Goal: Task Accomplishment & Management: Manage account settings

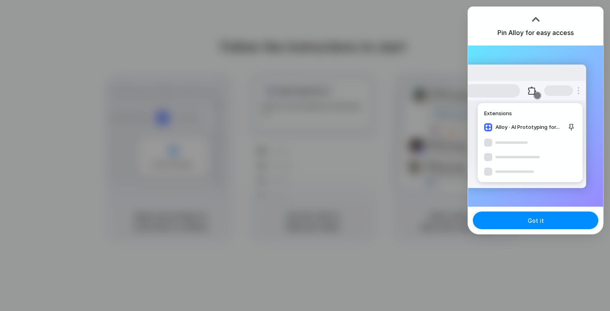
click at [325, 57] on div at bounding box center [305, 155] width 610 height 311
click at [399, 54] on div at bounding box center [305, 155] width 610 height 311
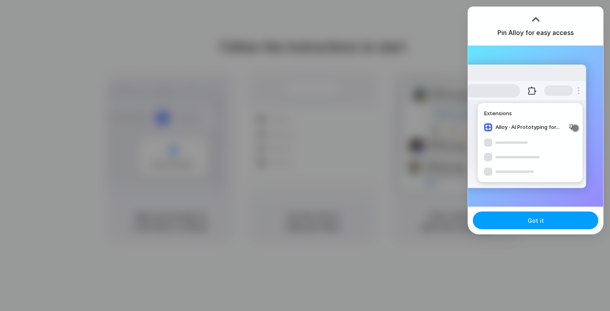
click at [504, 225] on button "Got it" at bounding box center [535, 221] width 125 height 18
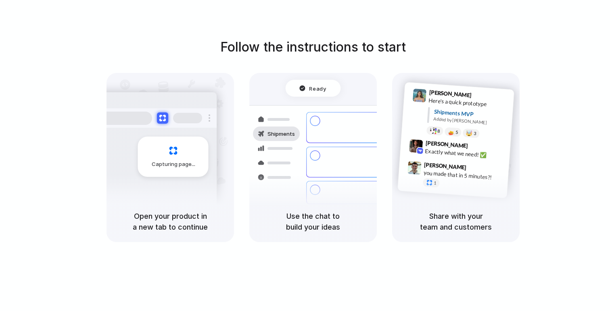
click at [348, 274] on div "Follow the instructions to start Capturing page Open your product in a new tab …" at bounding box center [313, 164] width 626 height 328
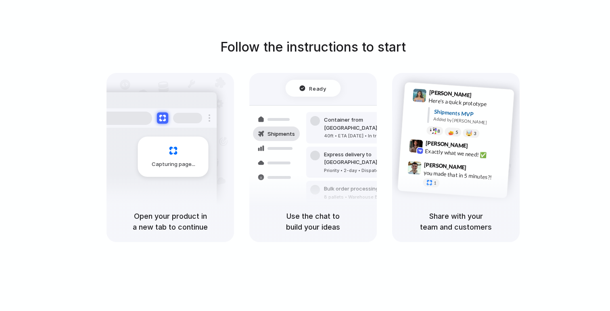
click at [348, 272] on div "Follow the instructions to start Capturing page Open your product in a new tab …" at bounding box center [313, 164] width 626 height 328
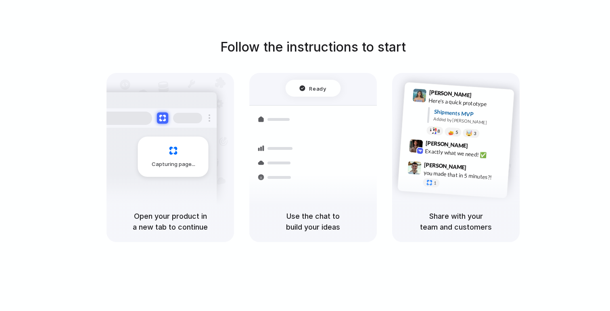
click at [408, 21] on div "Follow the instructions to start Capturing page Open your product in a new tab …" at bounding box center [313, 164] width 626 height 328
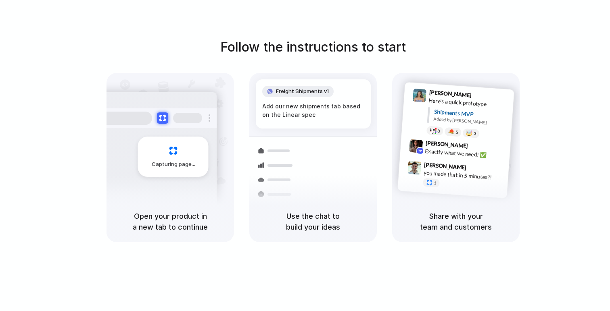
click at [506, 261] on div "Follow the instructions to start Capturing page Open your product in a new tab …" at bounding box center [313, 164] width 626 height 328
click at [471, 206] on div "Share with your team and customers" at bounding box center [455, 221] width 127 height 41
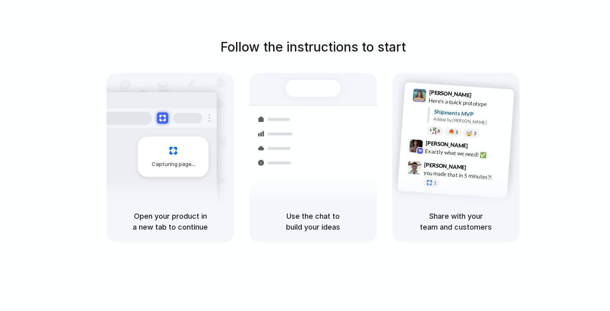
click at [90, 180] on div "Follow the instructions to start Capturing page Open your product in a new tab …" at bounding box center [313, 140] width 610 height 205
click at [480, 37] on div "Follow the instructions to start Capturing page Open your product in a new tab …" at bounding box center [313, 164] width 626 height 328
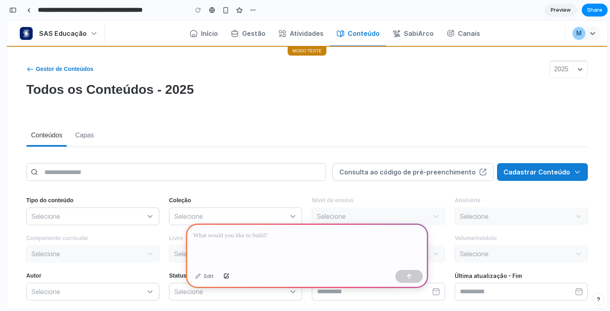
scroll to position [12, 0]
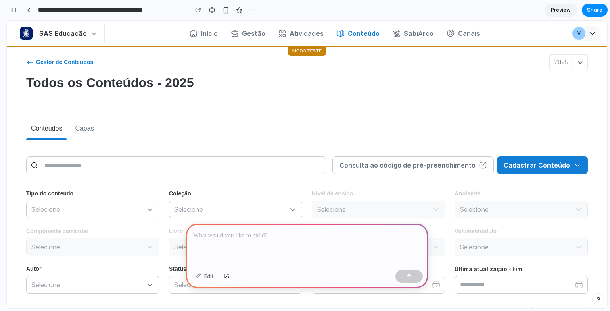
click at [268, 235] on p at bounding box center [307, 236] width 228 height 10
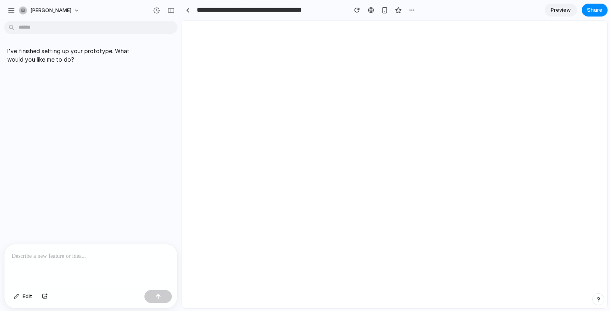
scroll to position [0, 0]
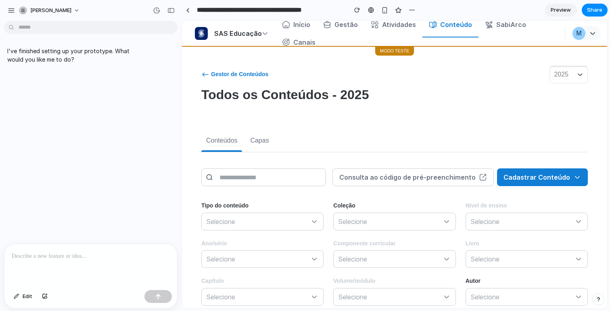
click at [108, 257] on p at bounding box center [91, 257] width 158 height 10
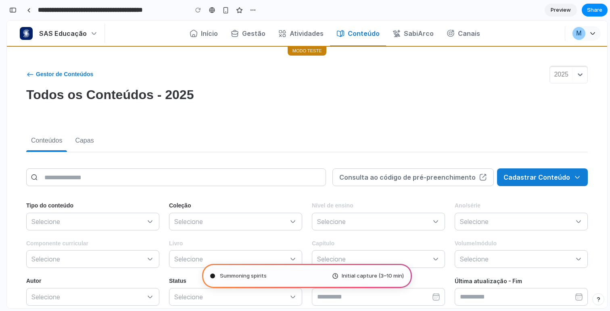
type input "**********"
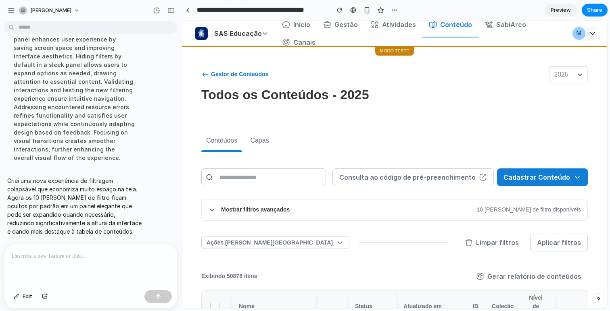
click at [305, 208] on div "Mostrar filtros avançados 10 [PERSON_NAME] de filtro disponíveis" at bounding box center [395, 210] width 386 height 21
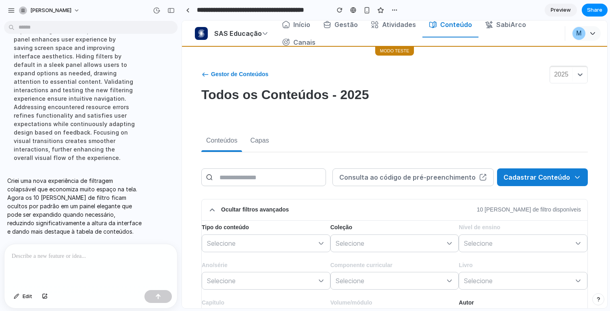
click at [305, 208] on div "Ocultar filtros avançados 10 [PERSON_NAME] de filtro disponíveis" at bounding box center [395, 210] width 386 height 21
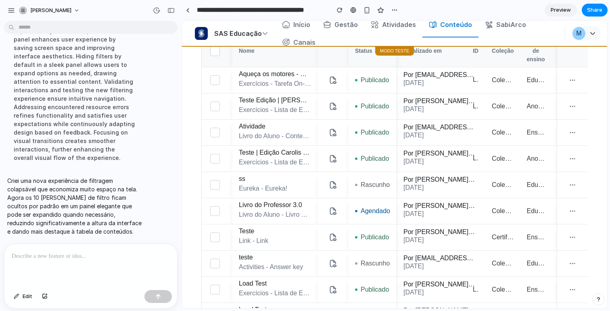
scroll to position [270, 0]
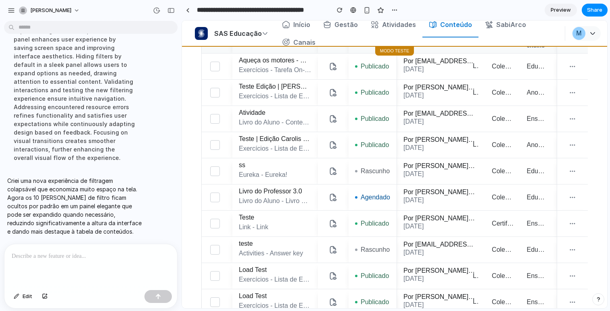
click at [64, 257] on p at bounding box center [89, 257] width 155 height 10
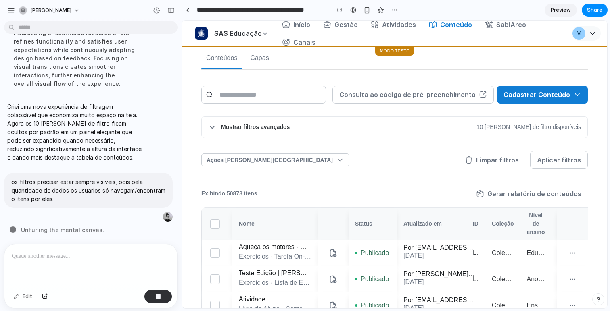
scroll to position [52, 0]
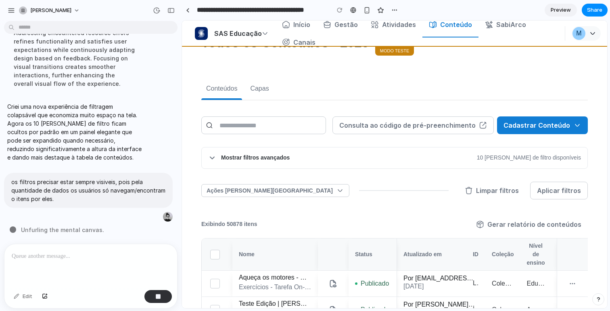
click at [473, 165] on div "Mostrar filtros avançados 10 [PERSON_NAME] de filtro disponíveis" at bounding box center [395, 158] width 386 height 21
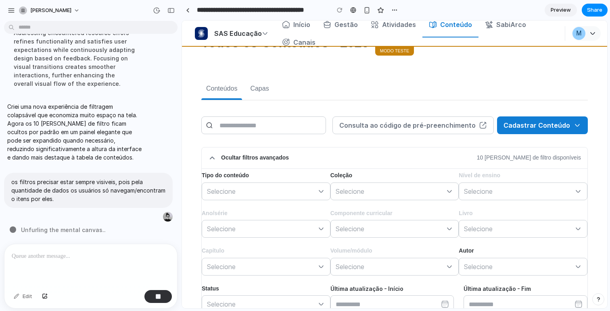
click at [213, 201] on div "Tipo do conteúdo Selecione Coleção Selecione Nível de ensino Selecione Ano/séri…" at bounding box center [395, 241] width 386 height 144
click at [224, 193] on p "Selecione" at bounding box center [262, 192] width 110 height 8
click at [334, 192] on button "Selecione" at bounding box center [395, 192] width 128 height 18
click at [255, 161] on p "Ocultar filtros avançados" at bounding box center [255, 158] width 68 height 7
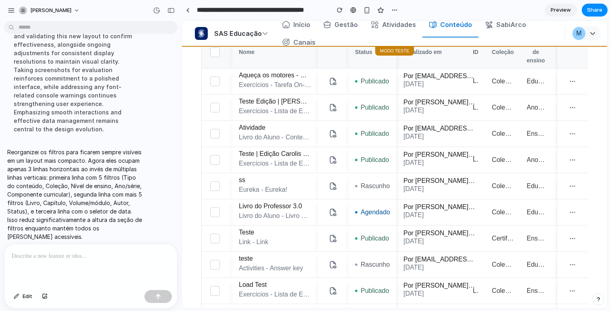
scroll to position [510, 0]
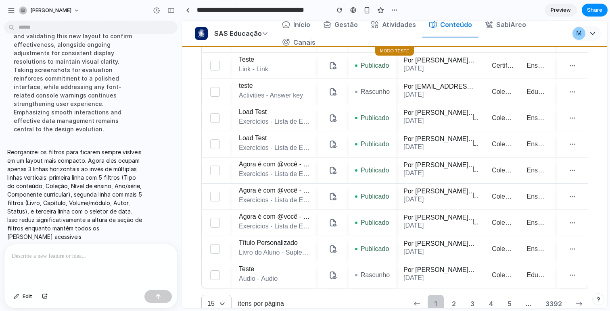
click at [182, 127] on main "Chat Preview" at bounding box center [395, 164] width 426 height 289
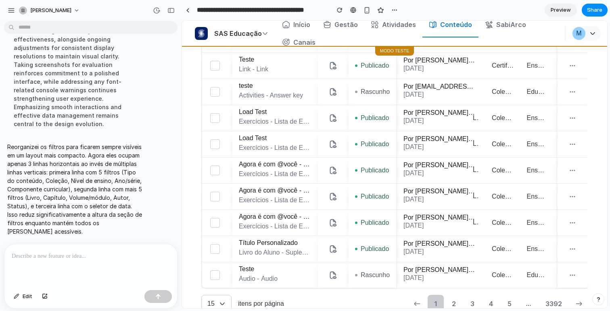
scroll to position [503, 0]
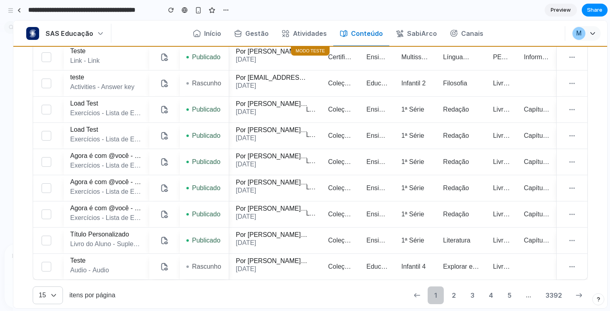
drag, startPoint x: 180, startPoint y: 130, endPoint x: 13, endPoint y: 140, distance: 167.8
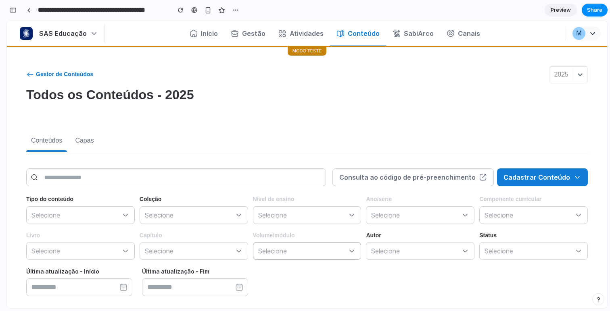
scroll to position [36, 0]
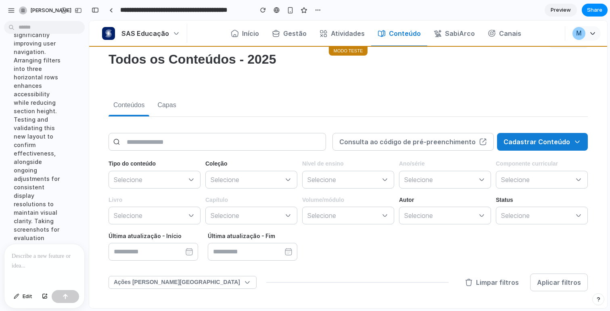
click at [26, 258] on div at bounding box center [44, 265] width 80 height 43
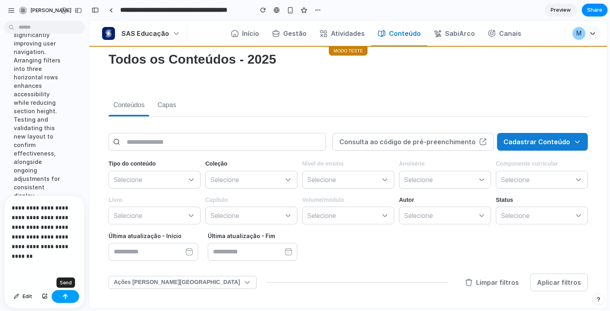
click at [69, 297] on button "button" at bounding box center [65, 296] width 27 height 13
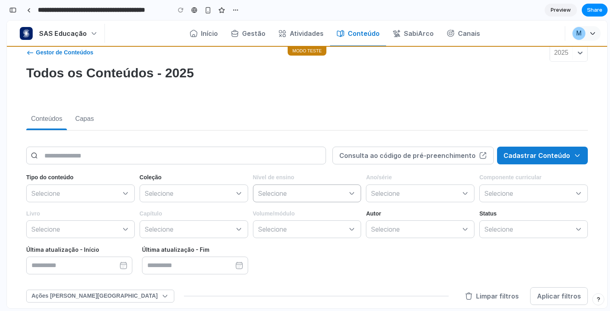
scroll to position [0, 0]
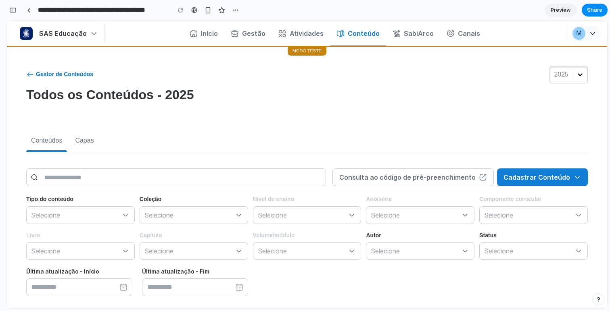
click at [578, 73] on icon at bounding box center [580, 74] width 5 height 3
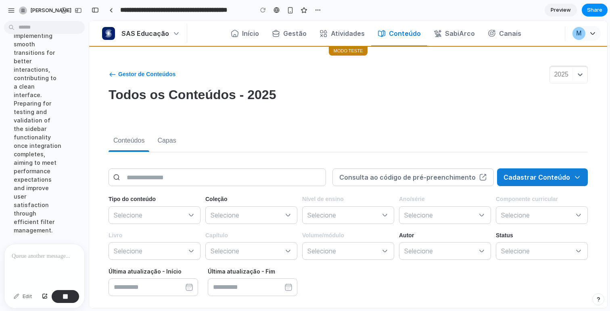
click at [42, 253] on p at bounding box center [43, 257] width 62 height 10
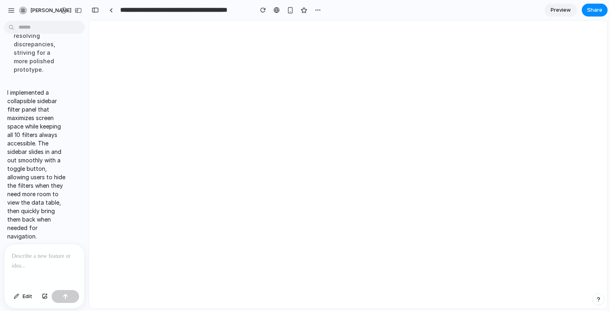
scroll to position [0, 0]
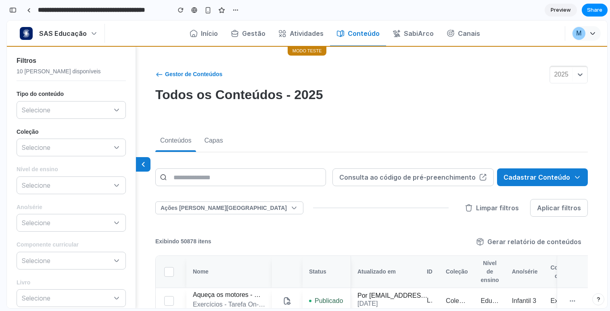
click at [142, 164] on icon at bounding box center [143, 165] width 2 height 4
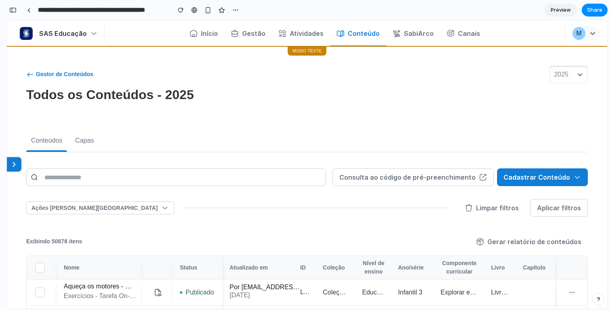
click at [8, 162] on button at bounding box center [14, 164] width 15 height 15
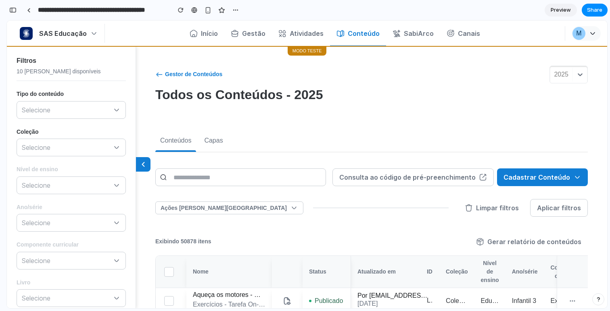
click at [140, 160] on button at bounding box center [143, 164] width 15 height 15
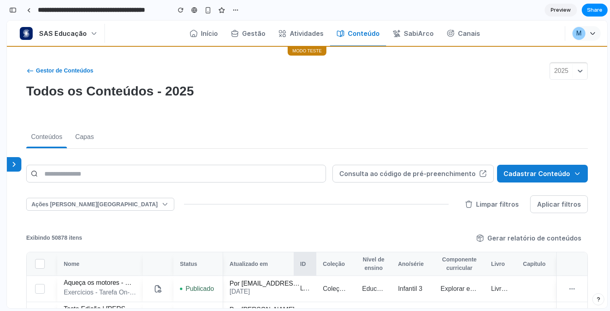
scroll to position [56, 0]
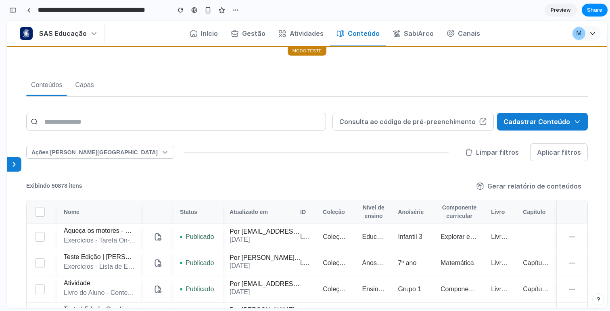
click at [18, 164] on icon at bounding box center [14, 165] width 8 height 8
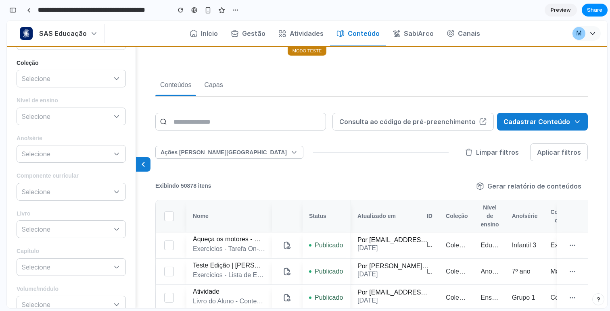
scroll to position [0, 0]
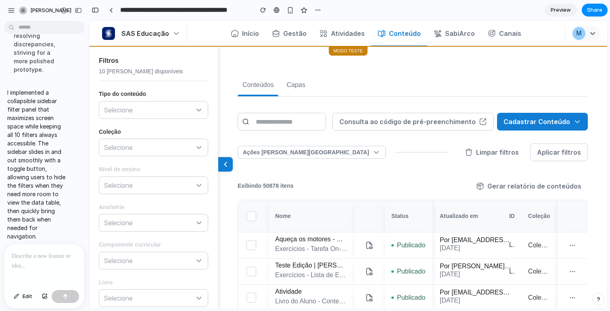
click at [29, 267] on div at bounding box center [44, 265] width 80 height 43
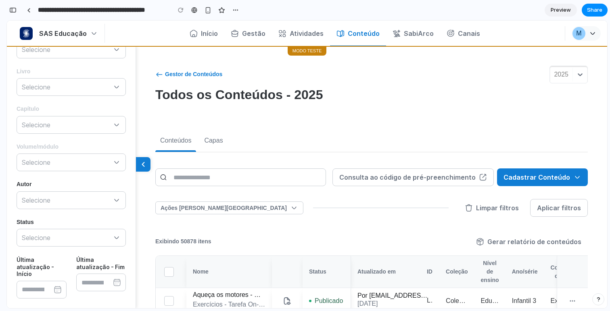
click at [140, 162] on icon at bounding box center [143, 165] width 8 height 8
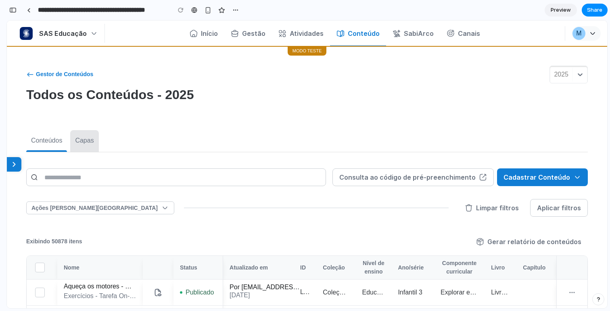
click at [75, 144] on button "Capas" at bounding box center [84, 141] width 28 height 22
click at [55, 180] on input "text" at bounding box center [176, 178] width 300 height 18
click at [330, 107] on div "Todos os Conteúdos - 2025" at bounding box center [307, 97] width 562 height 21
click at [233, 7] on div "button" at bounding box center [235, 10] width 6 height 6
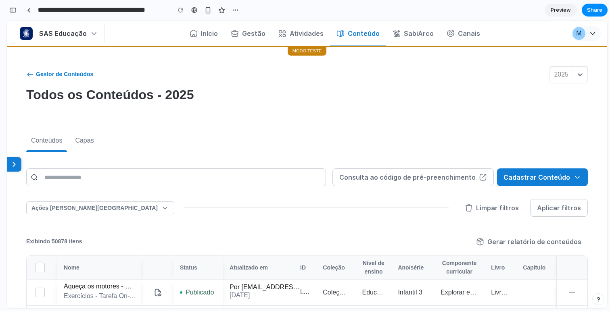
click at [234, 8] on div "Duplicate Delete" at bounding box center [305, 155] width 610 height 311
click at [193, 9] on div at bounding box center [194, 10] width 6 height 6
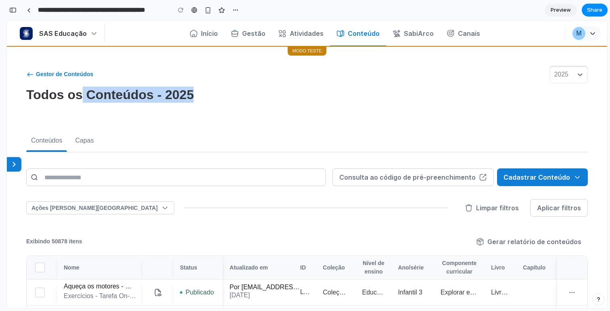
drag, startPoint x: 79, startPoint y: 97, endPoint x: 189, endPoint y: 100, distance: 110.2
click at [189, 100] on div "Todos os Conteúdos - 2025" at bounding box center [307, 97] width 562 height 21
click at [222, 100] on div "Todos os Conteúdos - 2025" at bounding box center [307, 97] width 562 height 21
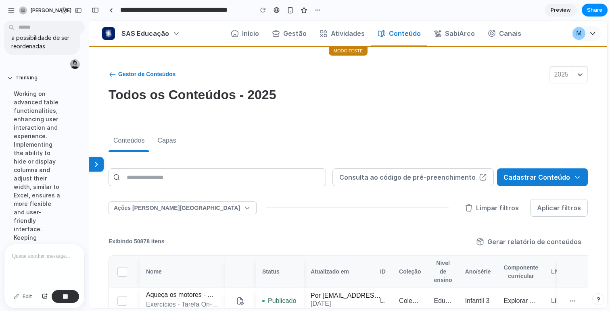
click at [32, 161] on div "Working on advanced table functionalities, enhancing user interaction and exper…" at bounding box center [37, 263] width 61 height 357
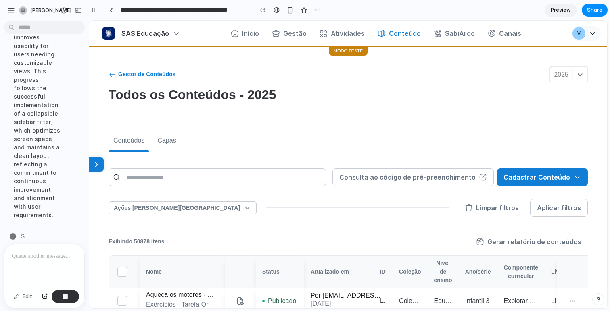
scroll to position [1334, 0]
click at [42, 271] on div at bounding box center [44, 265] width 80 height 43
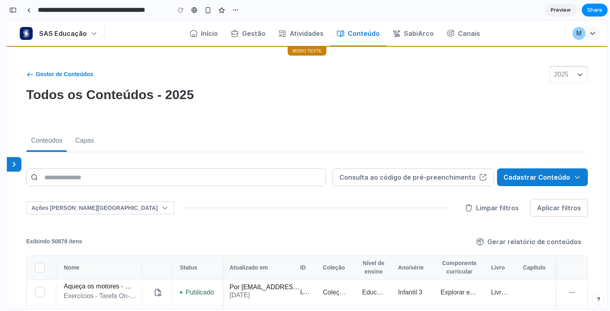
scroll to position [1342, 0]
click at [19, 163] on button at bounding box center [14, 164] width 15 height 15
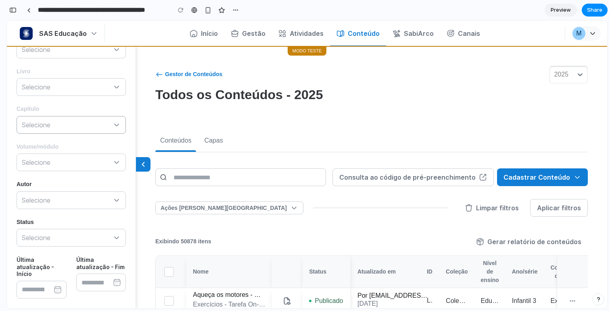
scroll to position [0, 0]
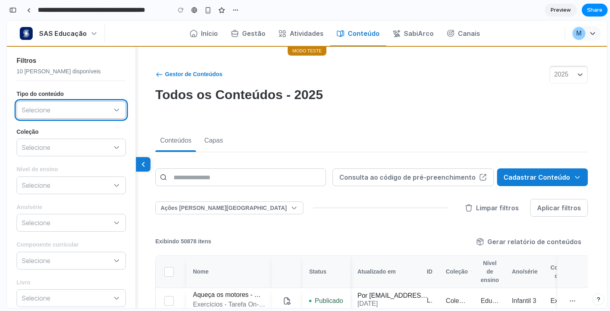
click at [72, 107] on p "Selecione" at bounding box center [67, 110] width 91 height 8
click at [72, 112] on p "Selecione" at bounding box center [67, 110] width 91 height 8
click at [113, 112] on icon "button" at bounding box center [117, 110] width 8 height 8
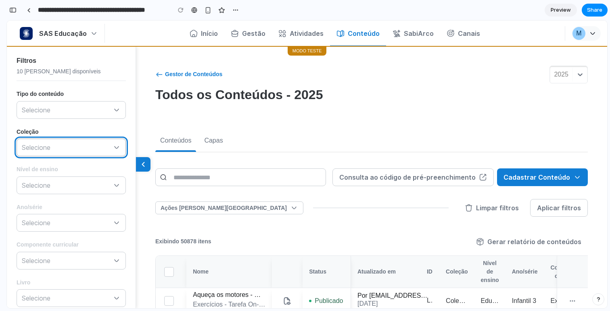
click at [84, 148] on p "Selecione" at bounding box center [67, 148] width 91 height 8
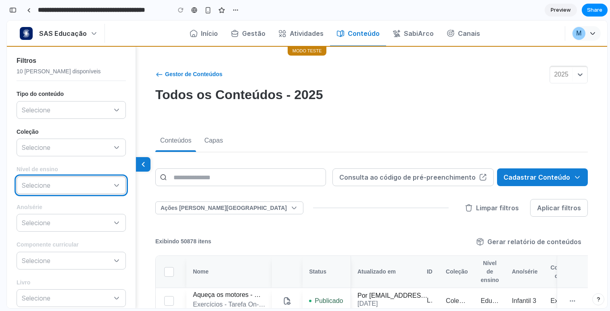
click at [75, 189] on p "Selecione" at bounding box center [67, 186] width 91 height 8
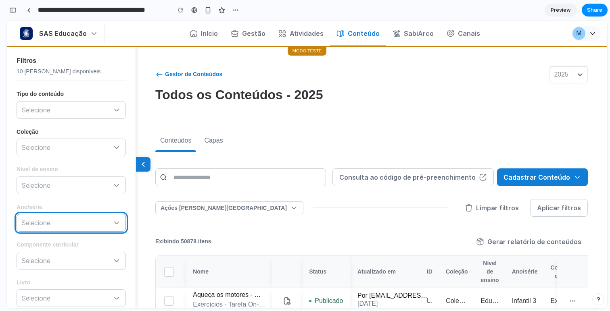
click at [67, 219] on p "Selecione" at bounding box center [67, 223] width 91 height 8
click at [91, 173] on span "Nível de ensino" at bounding box center [71, 169] width 109 height 7
click at [140, 165] on icon at bounding box center [143, 165] width 8 height 8
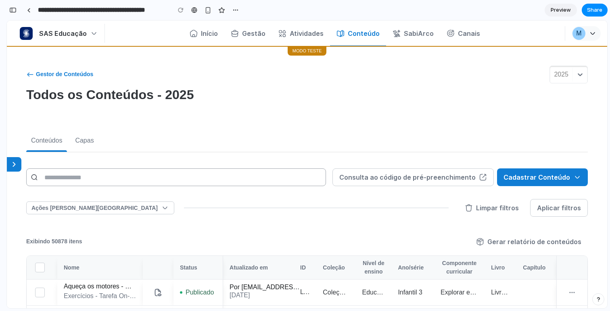
scroll to position [17, 0]
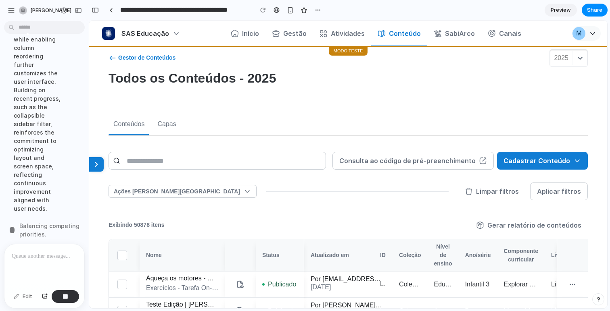
click at [17, 246] on div at bounding box center [44, 265] width 80 height 43
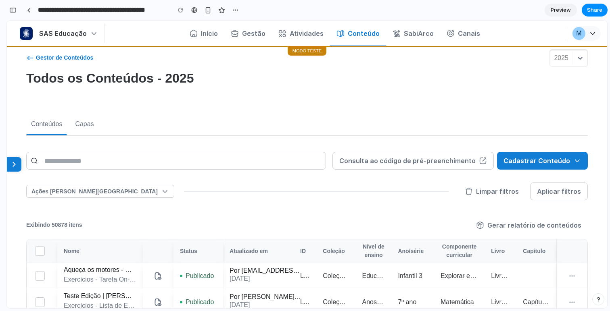
scroll to position [1410, 0]
click at [399, 249] on th "Ano/série" at bounding box center [412, 251] width 43 height 23
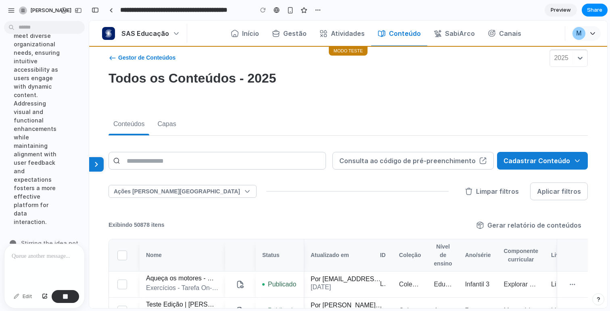
click at [19, 275] on div at bounding box center [44, 265] width 80 height 43
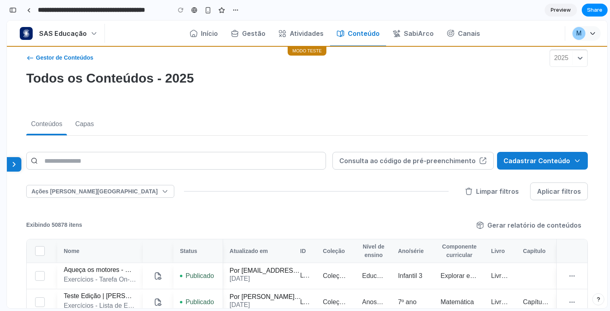
scroll to position [1402, 0]
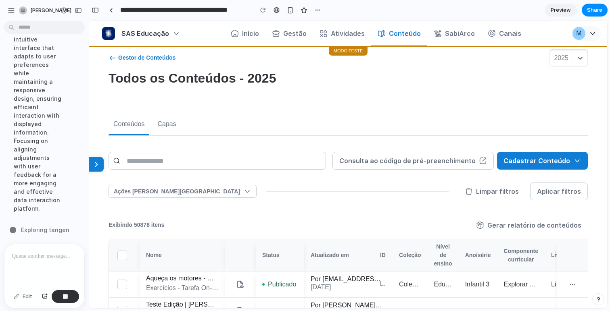
click at [28, 263] on div at bounding box center [44, 265] width 80 height 43
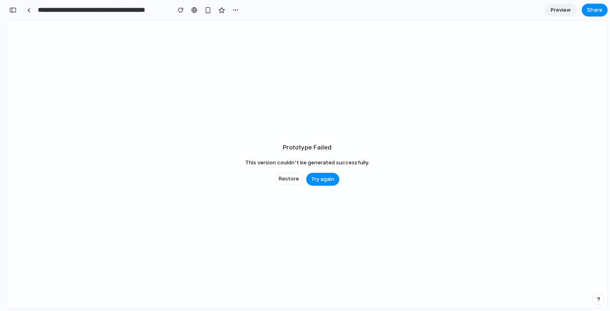
scroll to position [1725, 0]
click at [321, 177] on span "Try again" at bounding box center [322, 180] width 23 height 8
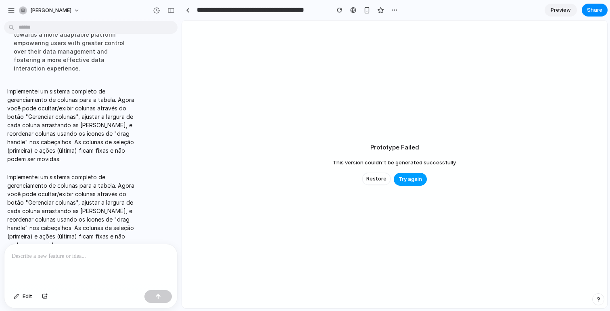
click at [412, 178] on span "Try again" at bounding box center [410, 180] width 23 height 8
click at [381, 180] on span "Restore" at bounding box center [376, 179] width 20 height 8
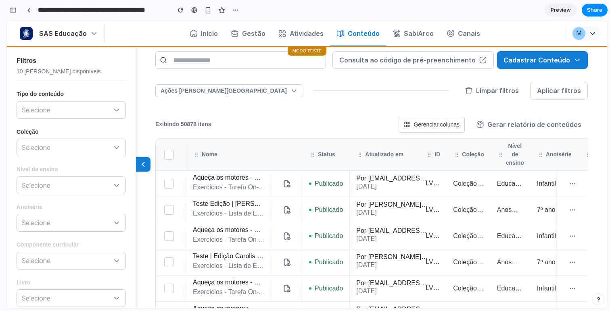
scroll to position [127, 0]
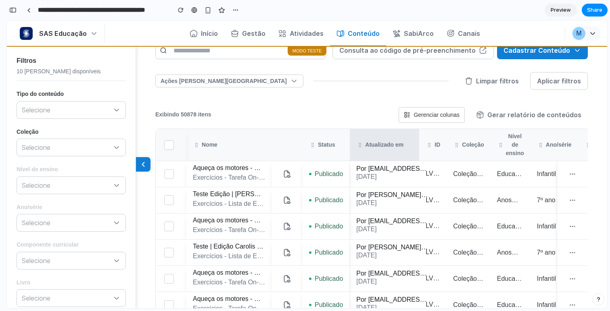
click at [350, 143] on th "Atualizado em" at bounding box center [384, 145] width 69 height 32
drag, startPoint x: 350, startPoint y: 143, endPoint x: 380, endPoint y: 140, distance: 30.4
click at [380, 140] on tr "Nome Status Atualizado em ID Coleção Nível de ensino Ano/série Componente curri…" at bounding box center [450, 145] width 589 height 32
drag, startPoint x: 350, startPoint y: 145, endPoint x: 376, endPoint y: 144, distance: 26.6
click at [376, 144] on tr "Nome Status Atualizado em ID Coleção Nível de ensino Ano/série Componente curri…" at bounding box center [450, 145] width 589 height 32
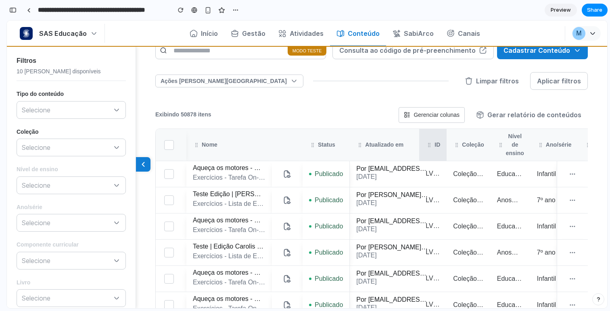
drag, startPoint x: 419, startPoint y: 140, endPoint x: 440, endPoint y: 139, distance: 21.4
click at [440, 139] on tr "Nome Status Atualizado em ID Coleção Nível de ensino Ano/série Componente curri…" at bounding box center [450, 145] width 589 height 32
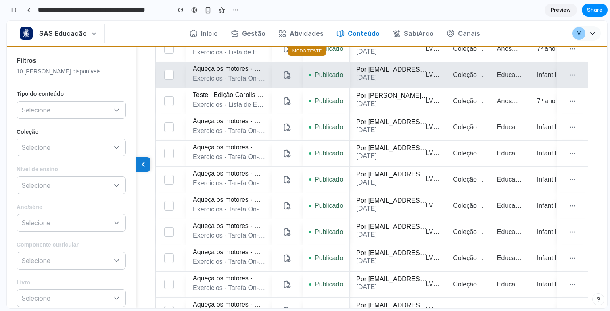
scroll to position [0, 0]
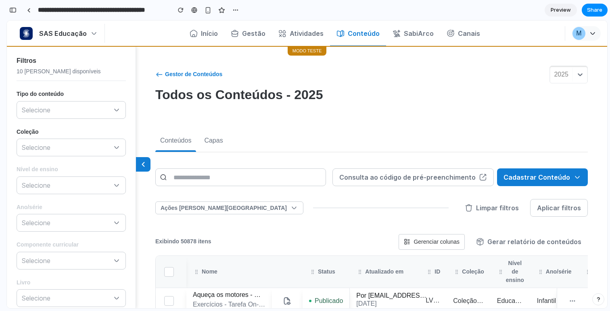
click at [141, 163] on icon at bounding box center [143, 165] width 8 height 8
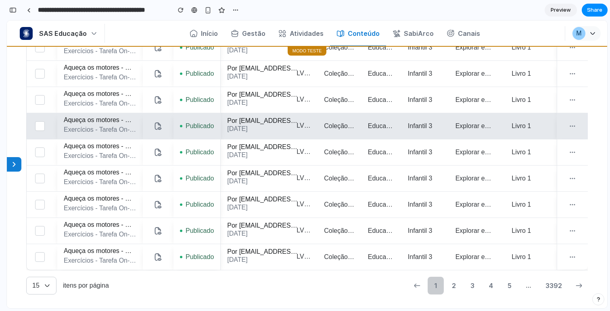
scroll to position [145, 0]
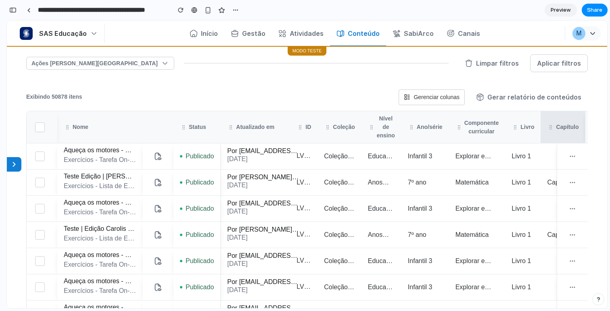
drag, startPoint x: 505, startPoint y: 126, endPoint x: 552, endPoint y: 122, distance: 47.4
click at [552, 122] on tr "Nome Status Atualizado em ID Coleção Nível de ensino Ano/série Componente curri…" at bounding box center [321, 127] width 589 height 32
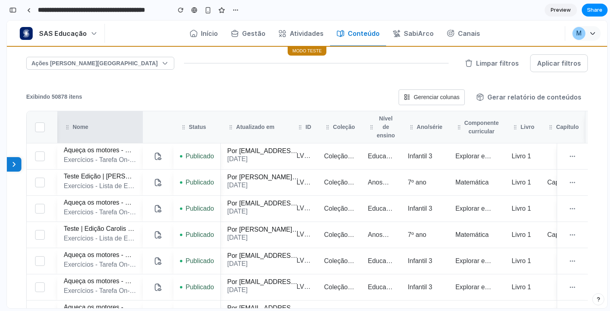
click at [66, 132] on th "Nome" at bounding box center [100, 127] width 86 height 32
click at [64, 127] on div at bounding box center [67, 127] width 7 height 7
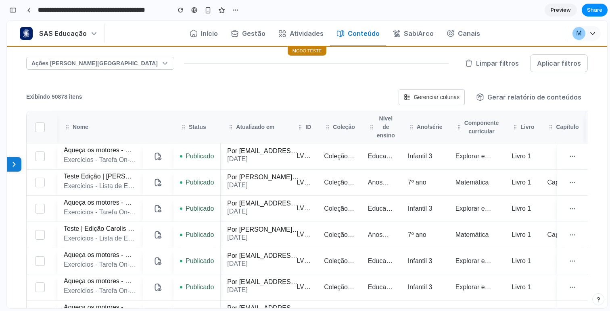
click at [444, 93] on button "Gerenciar colunas" at bounding box center [432, 98] width 66 height 16
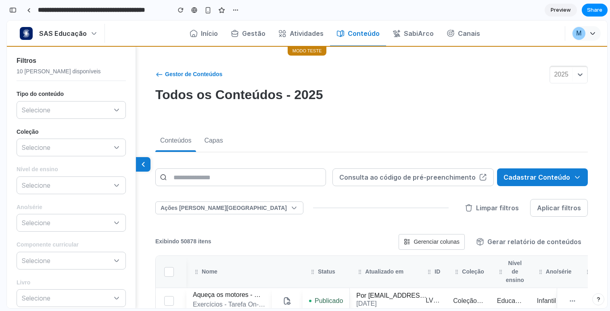
click at [444, 93] on div "Todos os Conteúdos - 2025" at bounding box center [371, 97] width 432 height 21
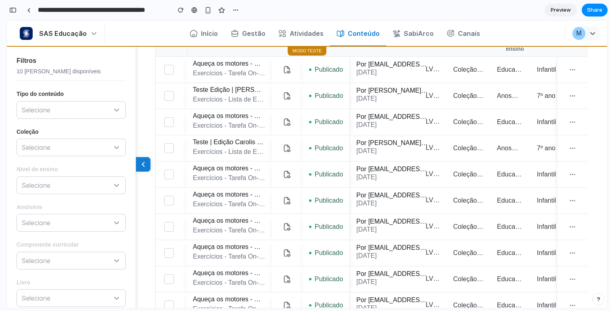
scroll to position [61, 0]
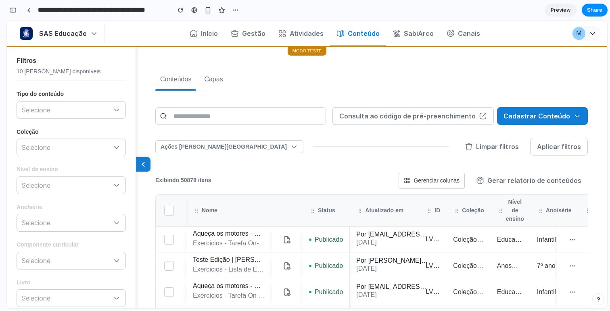
click at [405, 182] on icon at bounding box center [407, 181] width 6 height 6
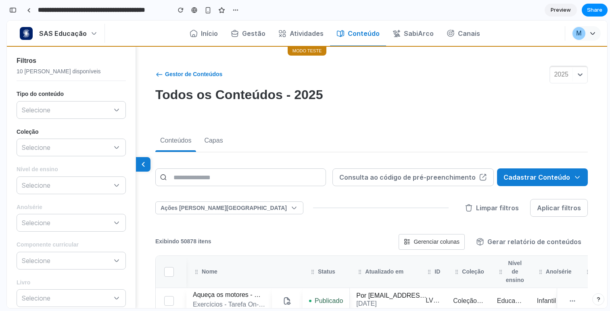
scroll to position [0, 0]
click at [410, 247] on button "Gerenciar colunas" at bounding box center [432, 242] width 66 height 16
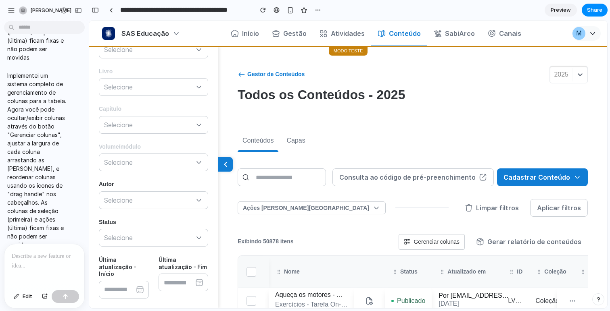
click at [43, 264] on div at bounding box center [44, 265] width 80 height 43
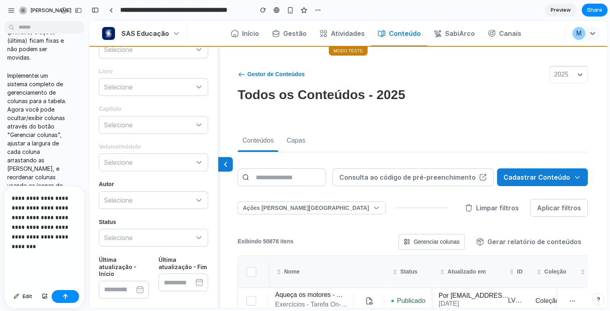
scroll to position [1833, 0]
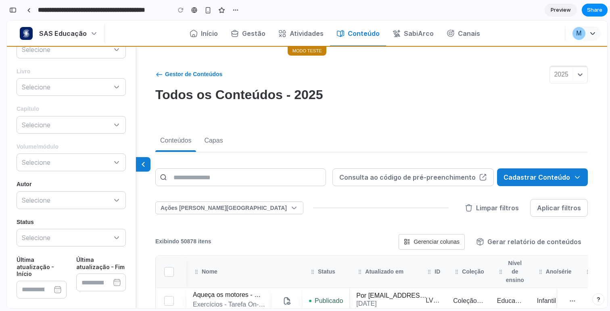
click at [149, 169] on button at bounding box center [143, 164] width 15 height 15
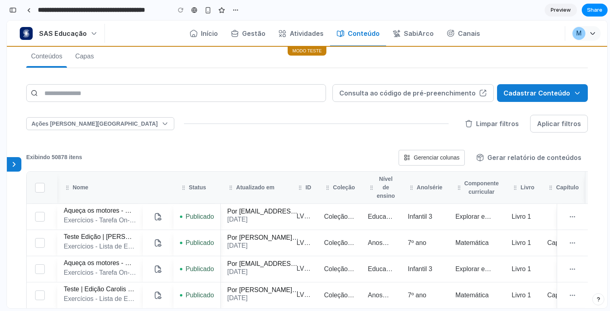
scroll to position [0, 0]
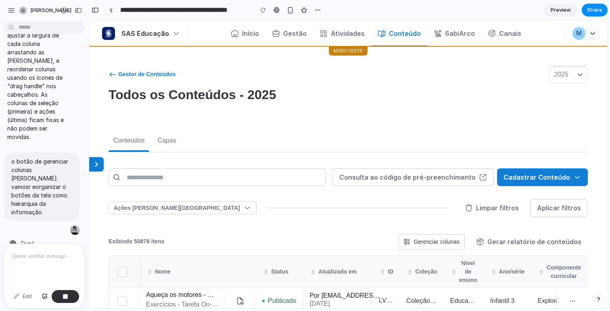
click at [26, 252] on p at bounding box center [43, 257] width 62 height 10
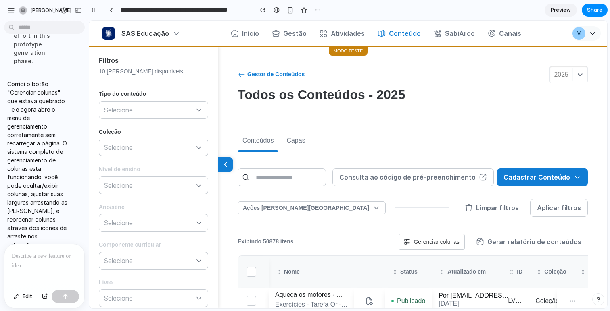
click at [19, 80] on p "Corrigi o botão "Gerenciar colunas" que estava quebrado - ele agora abre o menu…" at bounding box center [37, 164] width 61 height 169
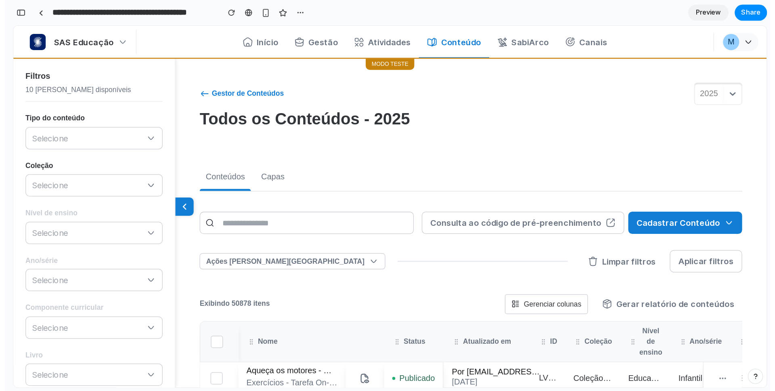
scroll to position [716, 0]
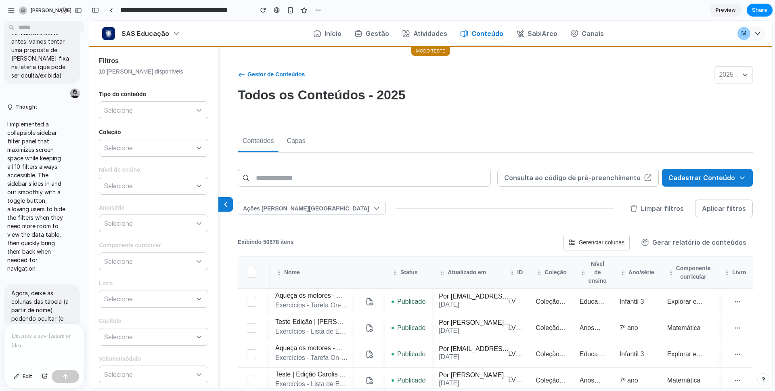
click at [230, 200] on button at bounding box center [225, 204] width 15 height 15
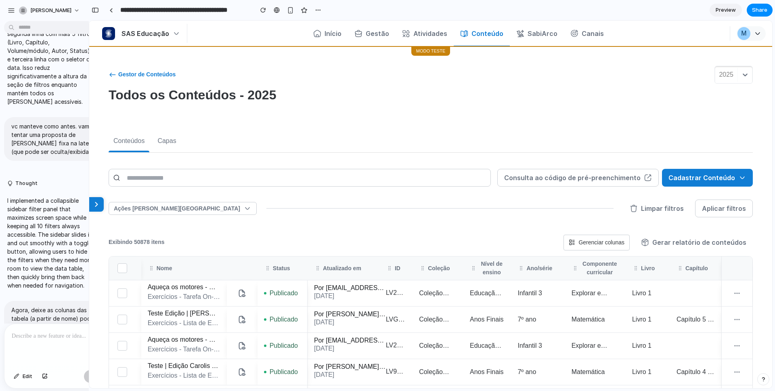
drag, startPoint x: 88, startPoint y: 138, endPoint x: 146, endPoint y: 139, distance: 57.7
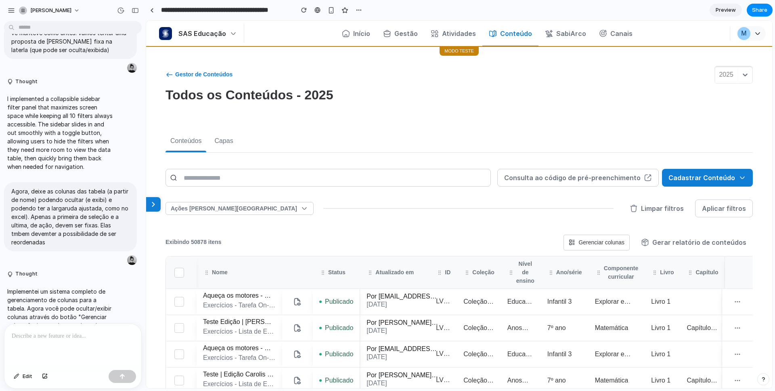
scroll to position [436, 0]
drag, startPoint x: 292, startPoint y: 160, endPoint x: 394, endPoint y: 146, distance: 102.9
click at [394, 146] on div "Conteúdos Capas" at bounding box center [458, 141] width 587 height 22
drag, startPoint x: 212, startPoint y: 93, endPoint x: 331, endPoint y: 100, distance: 119.2
click at [331, 100] on p "Todos os Conteúdos - 2025" at bounding box center [248, 95] width 167 height 16
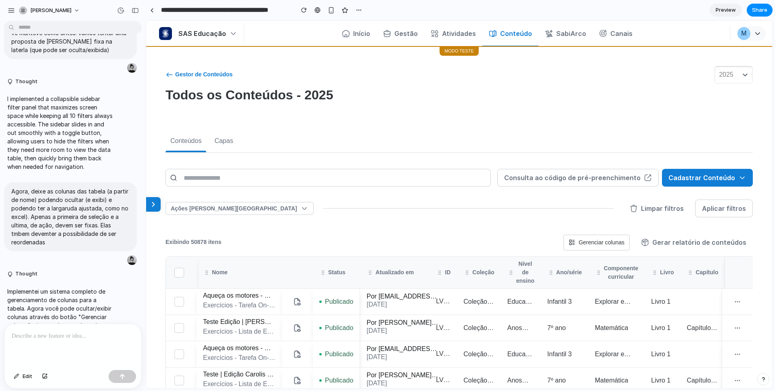
click at [326, 104] on div "Todos os Conteúdos - 2025" at bounding box center [248, 97] width 167 height 21
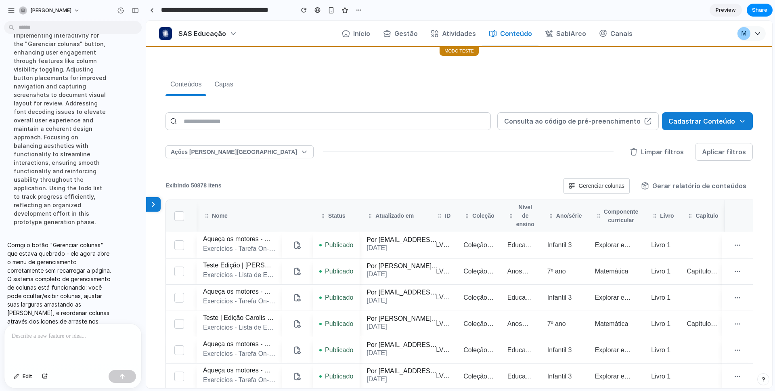
scroll to position [982, 0]
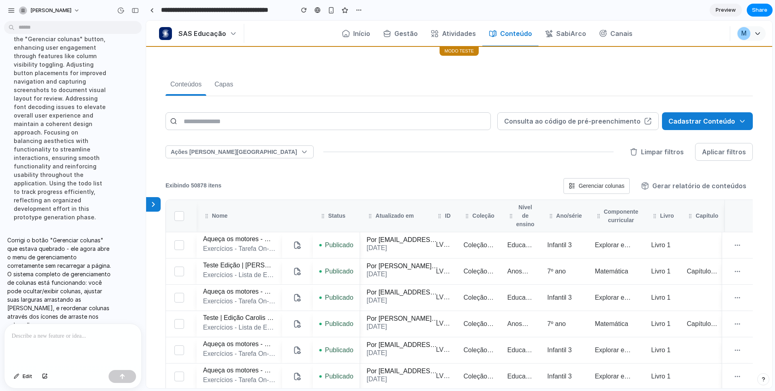
click at [157, 200] on icon at bounding box center [153, 204] width 8 height 8
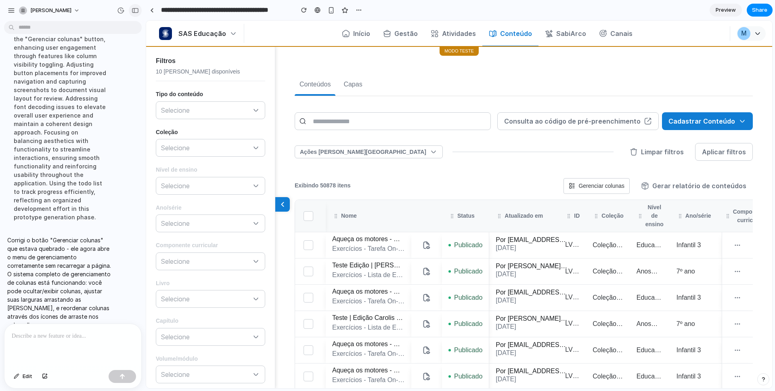
click at [132, 8] on div "button" at bounding box center [135, 11] width 7 height 6
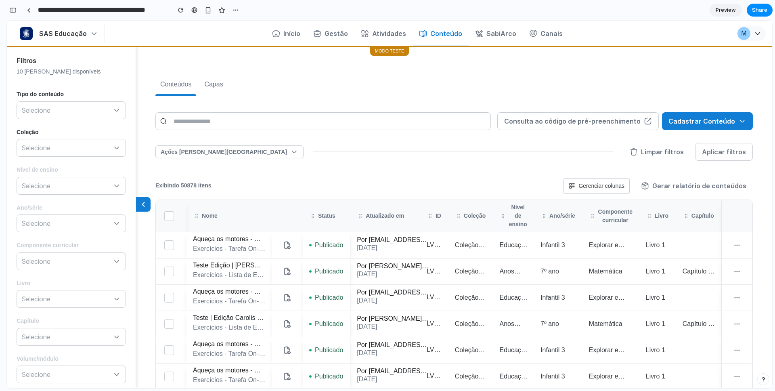
click at [143, 203] on icon at bounding box center [143, 204] width 2 height 4
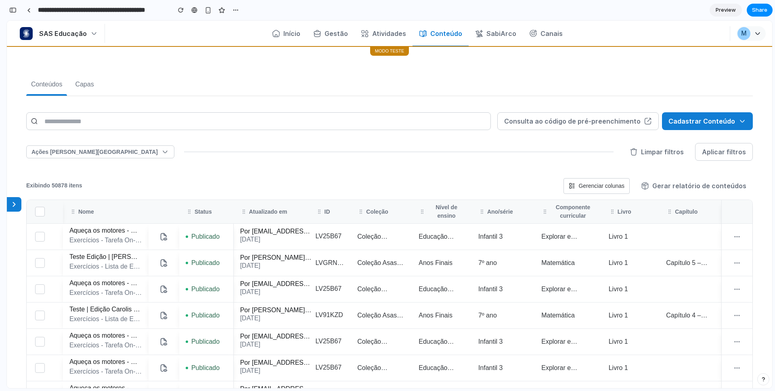
click at [20, 203] on button at bounding box center [14, 204] width 15 height 15
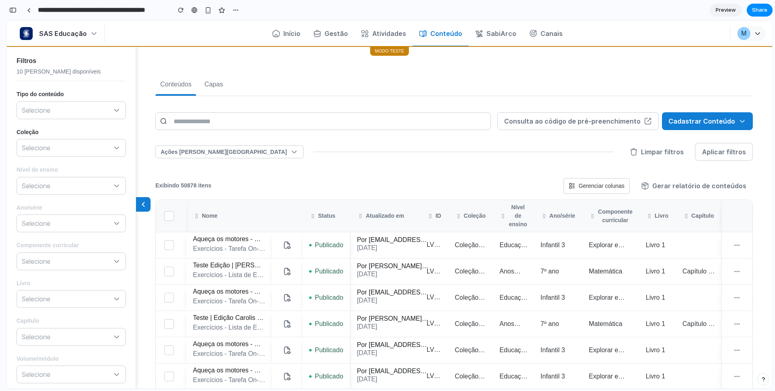
scroll to position [132, 0]
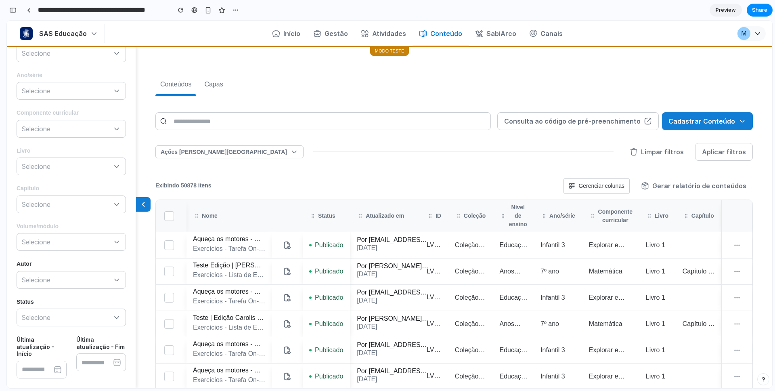
click at [148, 202] on button at bounding box center [143, 204] width 15 height 15
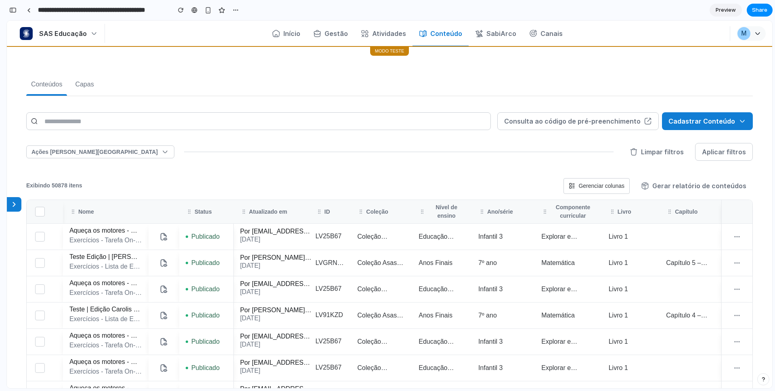
click at [15, 206] on icon at bounding box center [14, 204] width 8 height 8
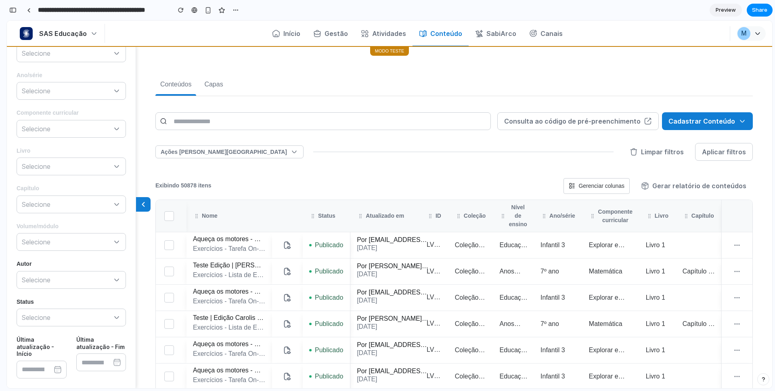
click at [138, 207] on button at bounding box center [143, 204] width 15 height 15
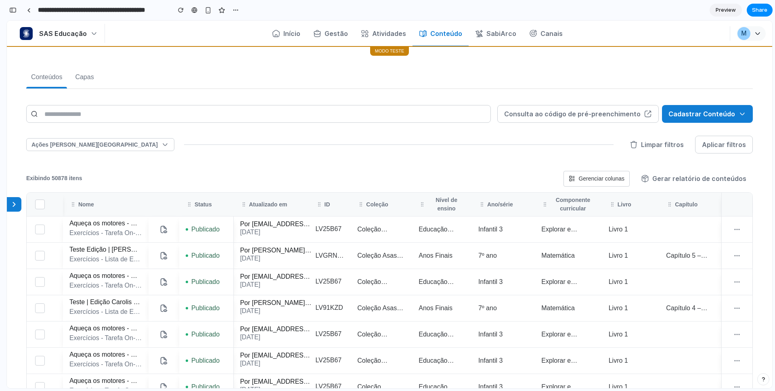
scroll to position [0, 0]
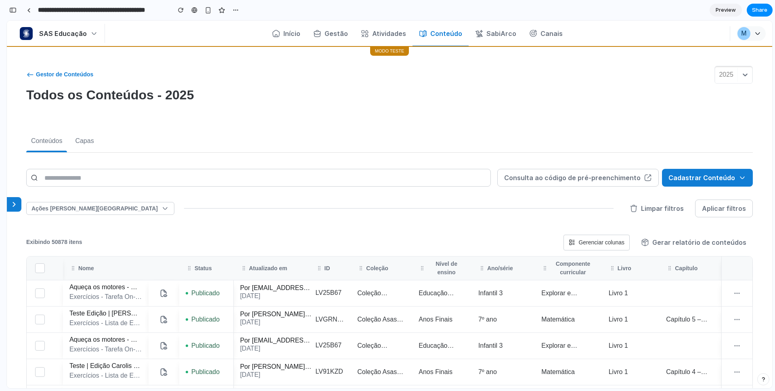
click at [16, 203] on icon at bounding box center [14, 204] width 8 height 8
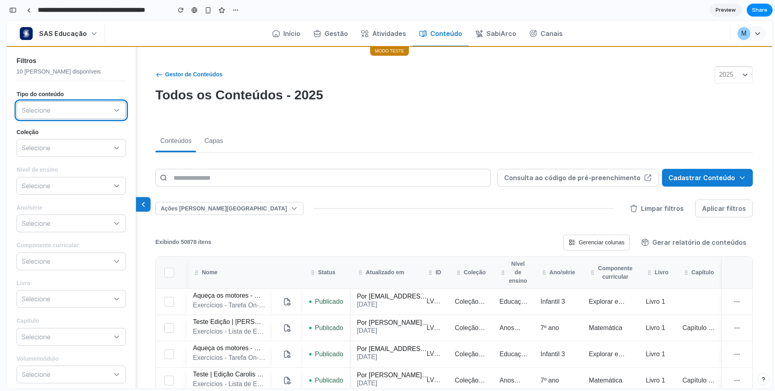
click at [85, 115] on button "Selecione" at bounding box center [71, 110] width 109 height 18
click at [79, 157] on div "Filtros 10 [PERSON_NAME] disponíveis Tipo do conteúdo Selecione Coleção Selecio…" at bounding box center [71, 283] width 129 height 474
drag, startPoint x: 65, startPoint y: 213, endPoint x: 64, endPoint y: 209, distance: 4.5
click at [65, 211] on div "Ano/série Selecione" at bounding box center [71, 218] width 109 height 28
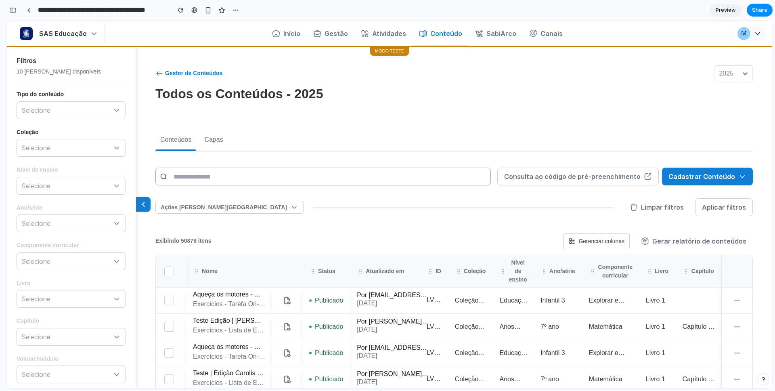
scroll to position [2, 0]
click at [140, 209] on button at bounding box center [143, 204] width 15 height 15
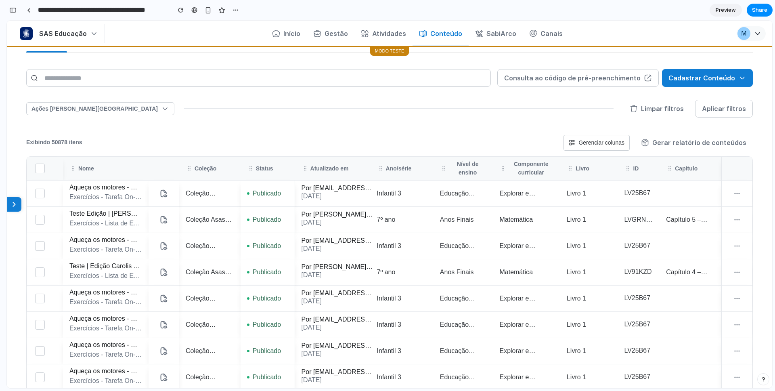
scroll to position [0, 0]
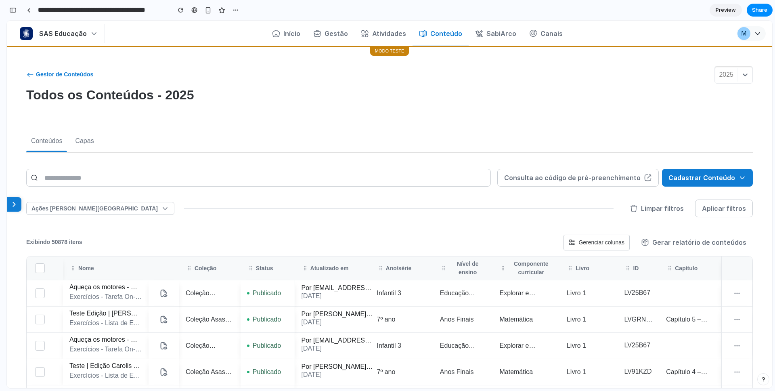
drag, startPoint x: 293, startPoint y: 125, endPoint x: 546, endPoint y: 0, distance: 282.2
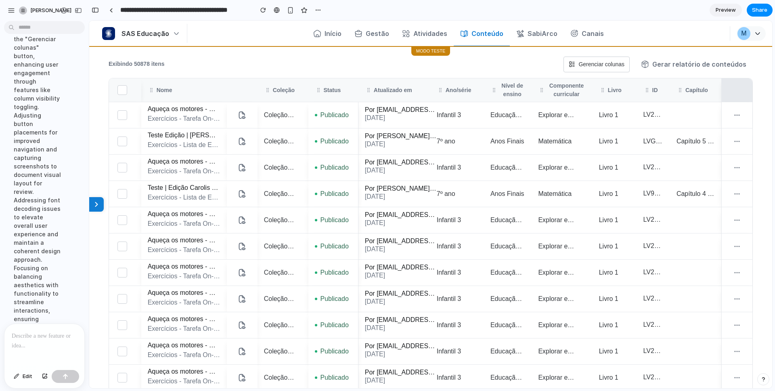
scroll to position [169, 0]
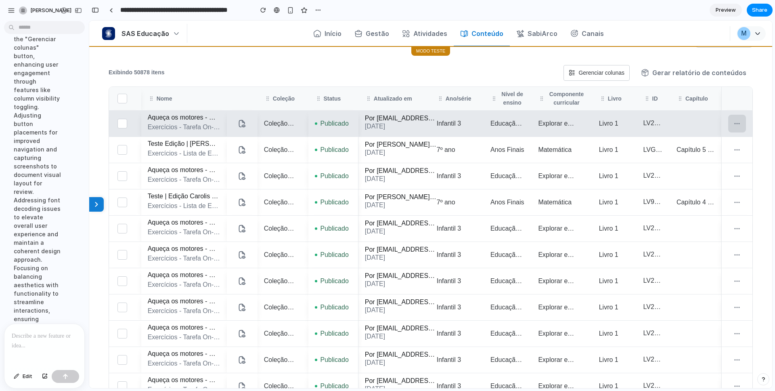
click at [610, 125] on button "button" at bounding box center [737, 124] width 18 height 18
click at [610, 128] on td at bounding box center [736, 123] width 31 height 26
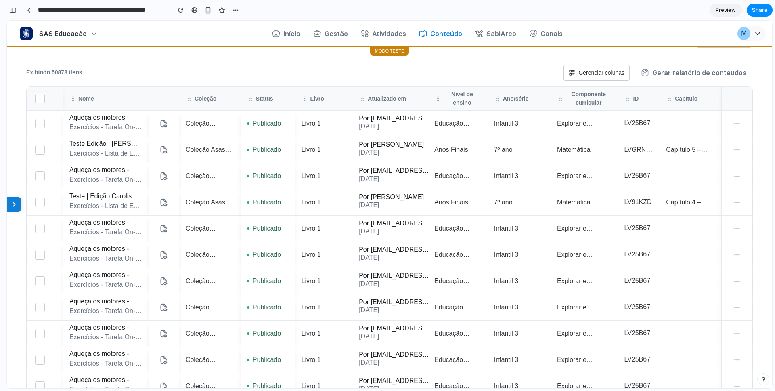
scroll to position [8, 0]
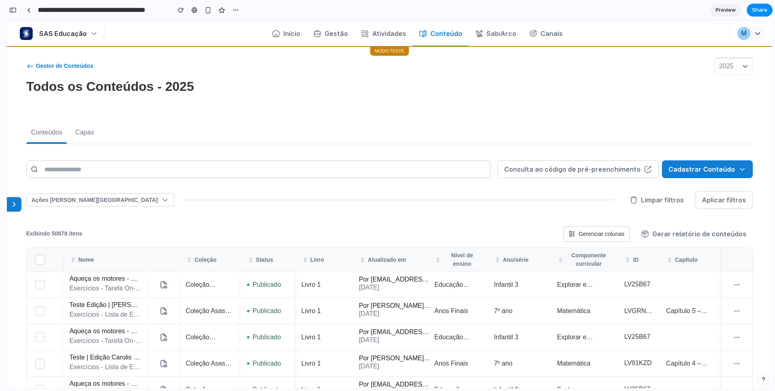
click at [574, 231] on button "Gerenciar colunas" at bounding box center [596, 234] width 66 height 16
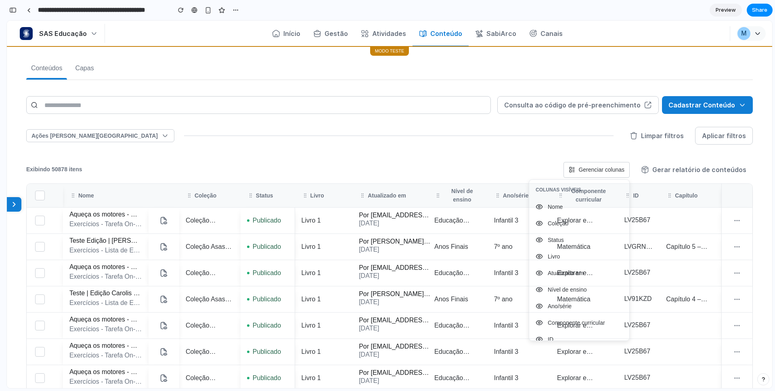
scroll to position [27, 0]
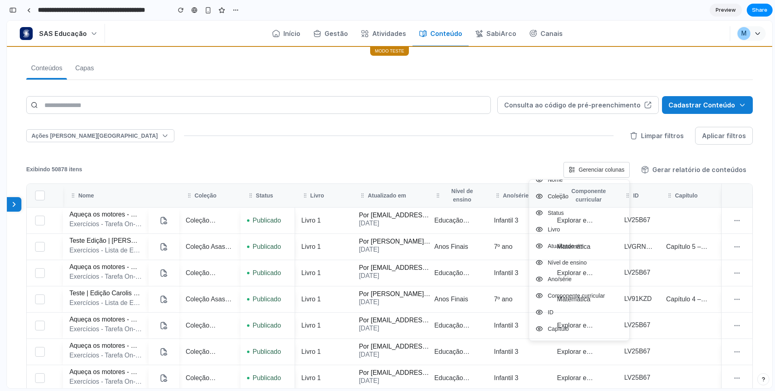
click at [538, 310] on icon at bounding box center [538, 311] width 7 height 7
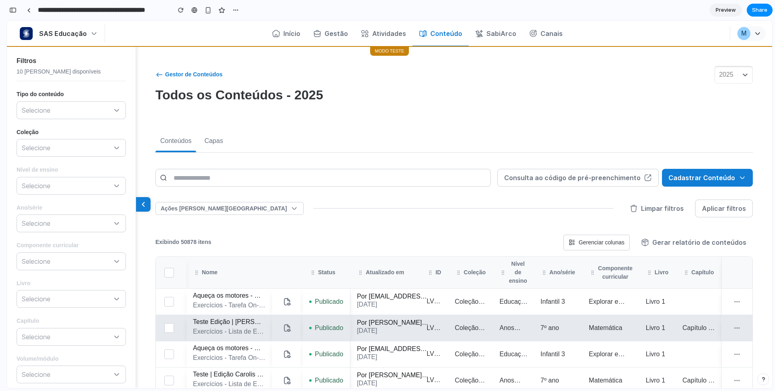
scroll to position [0, 0]
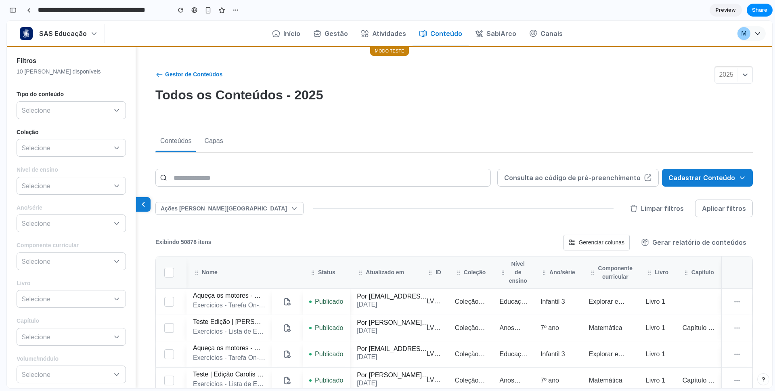
click at [602, 240] on button "Gerenciar colunas" at bounding box center [596, 242] width 66 height 16
click at [536, 311] on icon at bounding box center [538, 378] width 7 height 7
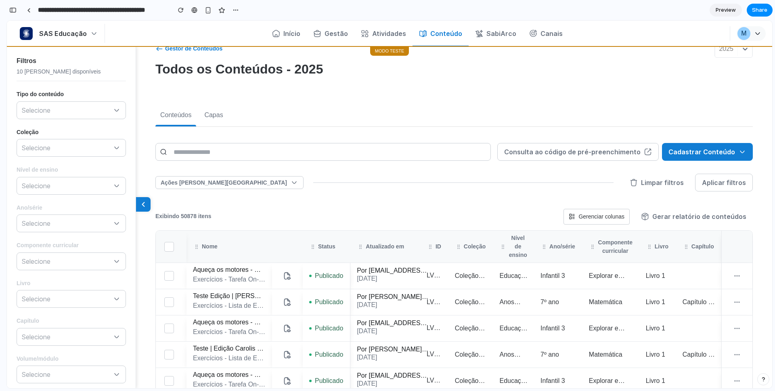
scroll to position [34, 0]
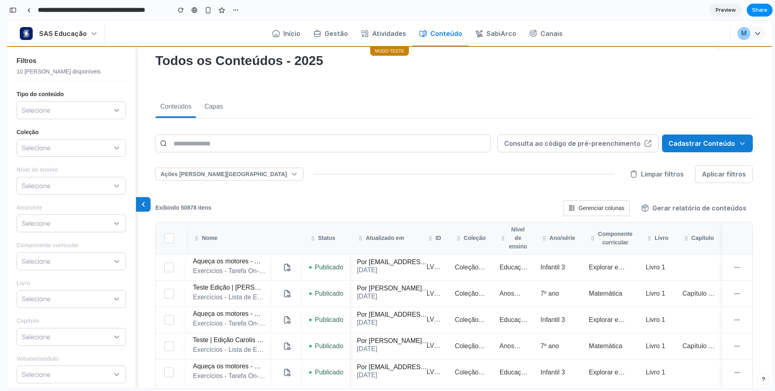
click at [593, 212] on button "Gerenciar colunas" at bounding box center [596, 208] width 66 height 16
click at [537, 311] on icon at bounding box center [538, 344] width 7 height 7
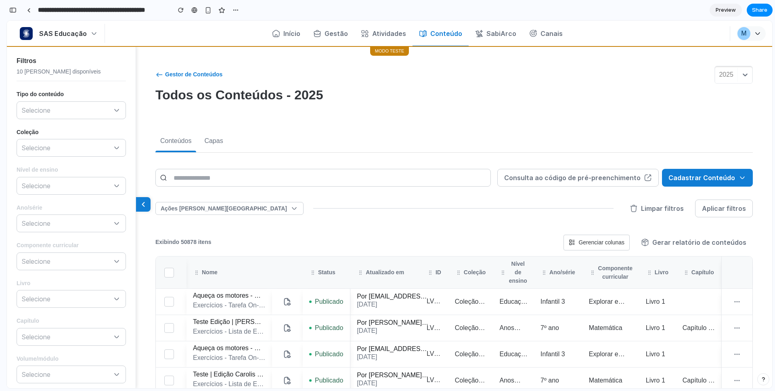
scroll to position [0, 0]
click at [601, 242] on button "Gerenciar colunas" at bounding box center [596, 242] width 66 height 16
click at [539, 279] on icon at bounding box center [538, 279] width 7 height 7
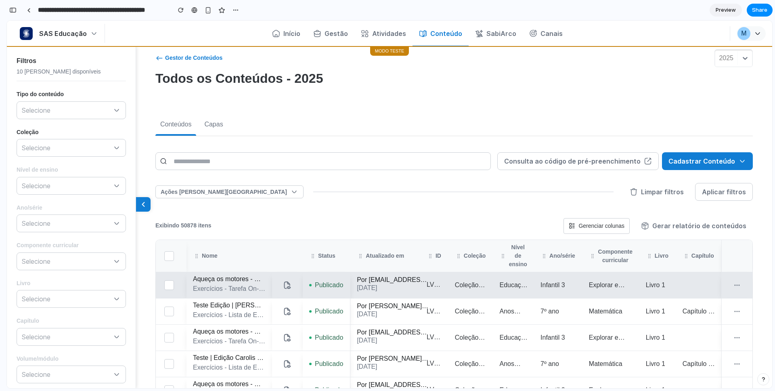
scroll to position [36, 0]
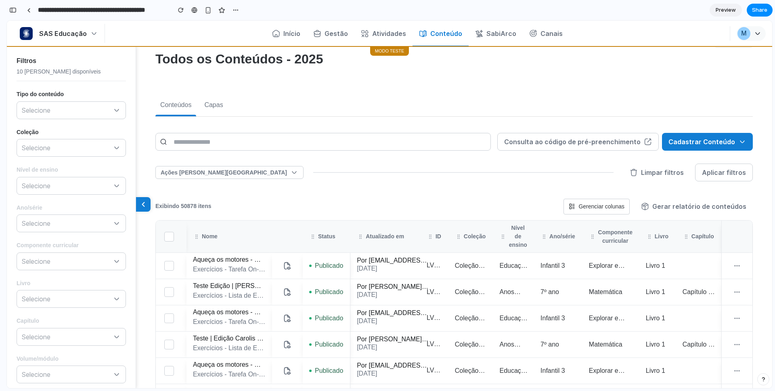
click at [589, 209] on button "Gerenciar colunas" at bounding box center [596, 206] width 66 height 16
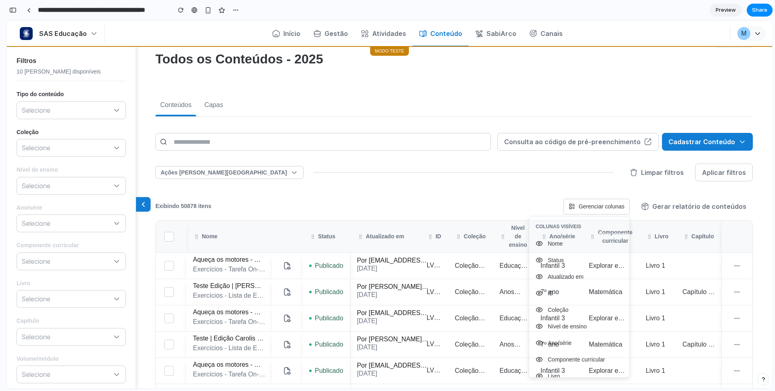
click at [536, 243] on icon at bounding box center [539, 243] width 6 height 4
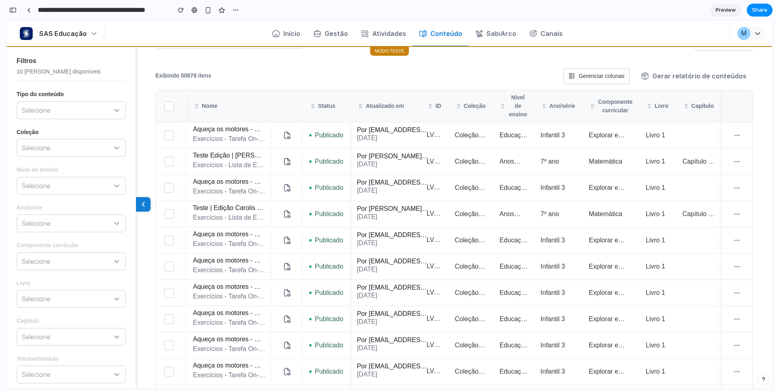
scroll to position [36, 0]
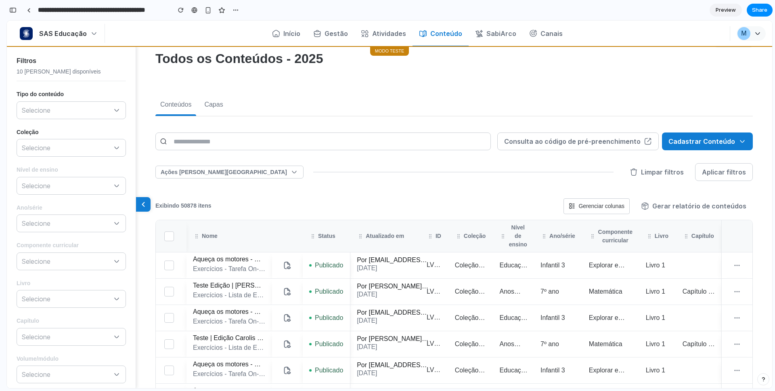
click at [581, 198] on button "Gerenciar colunas" at bounding box center [596, 206] width 66 height 16
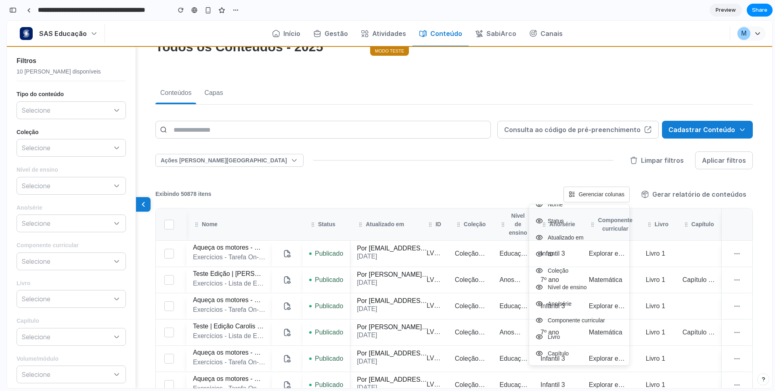
scroll to position [48, 0]
click at [538, 224] on icon at bounding box center [538, 220] width 7 height 7
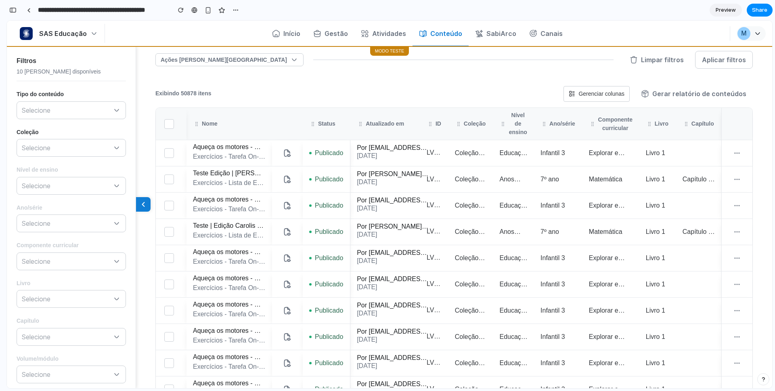
scroll to position [0, 0]
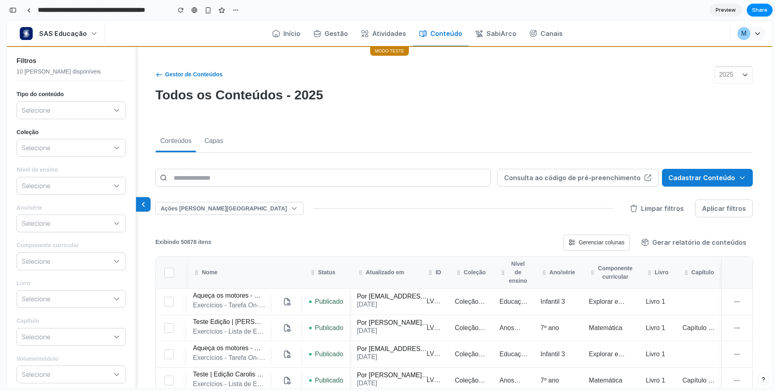
click at [451, 107] on div "Todos os Conteúdos - 2025" at bounding box center [453, 97] width 597 height 21
click at [223, 140] on div "Capas" at bounding box center [213, 141] width 19 height 10
